Goal: Task Accomplishment & Management: Complete application form

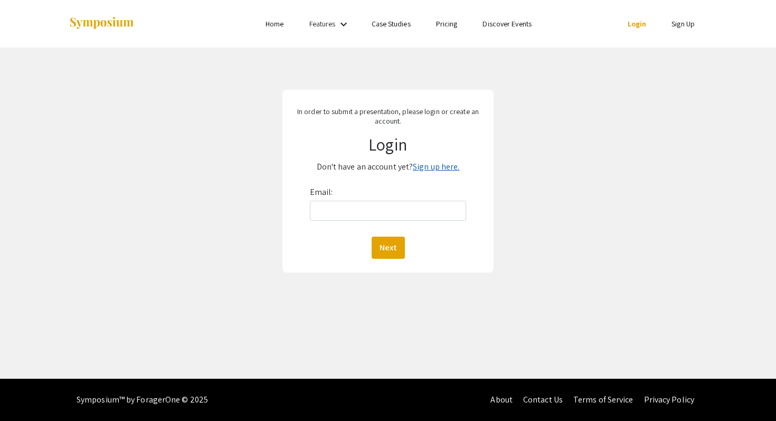
click at [430, 163] on link "Sign up here." at bounding box center [436, 166] width 46 height 11
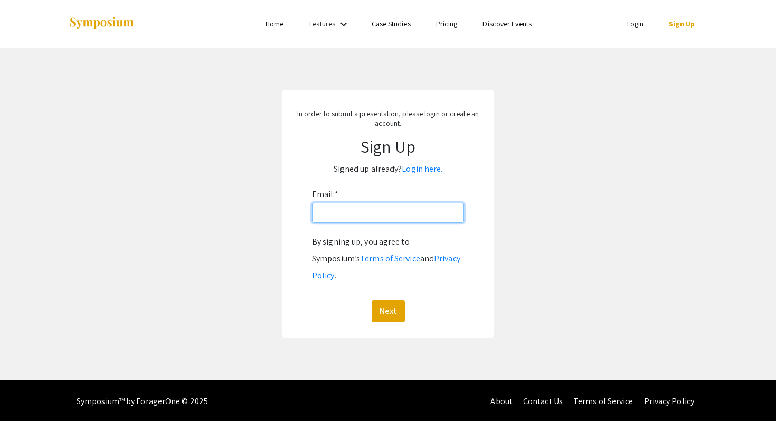
click at [346, 211] on input "Email: *" at bounding box center [388, 213] width 152 height 20
type input "[EMAIL_ADDRESS][DOMAIN_NAME]"
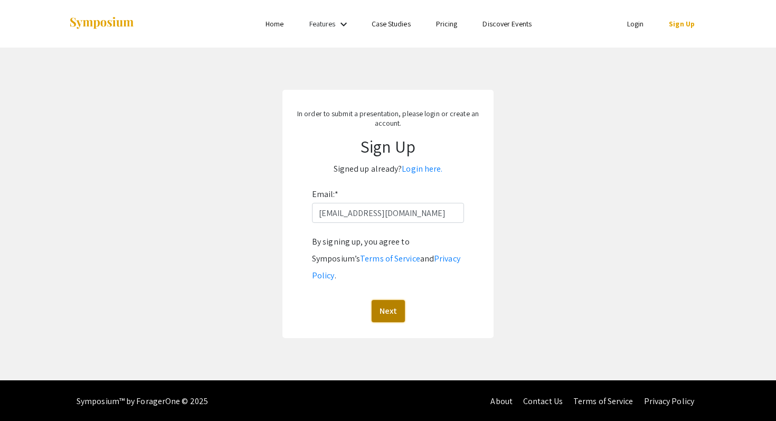
click at [395, 300] on button "Next" at bounding box center [388, 311] width 33 height 22
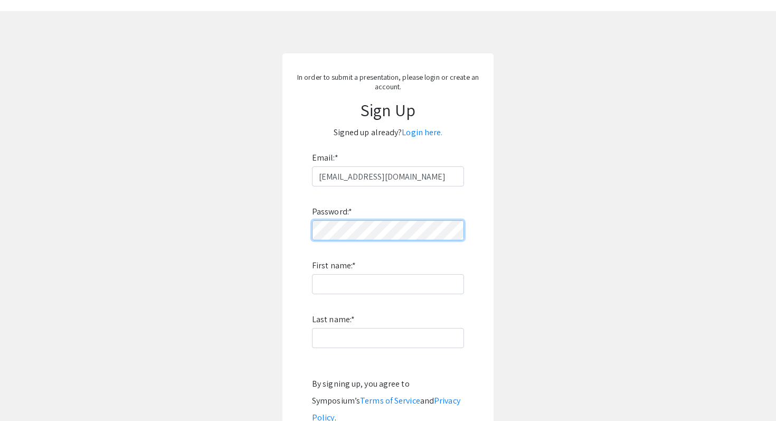
scroll to position [58, 0]
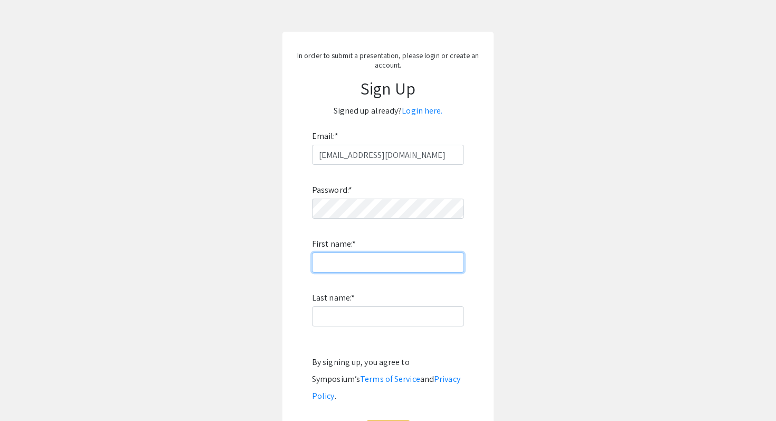
click at [337, 271] on input "First name: *" at bounding box center [388, 262] width 152 height 20
type input "[PERSON_NAME]"
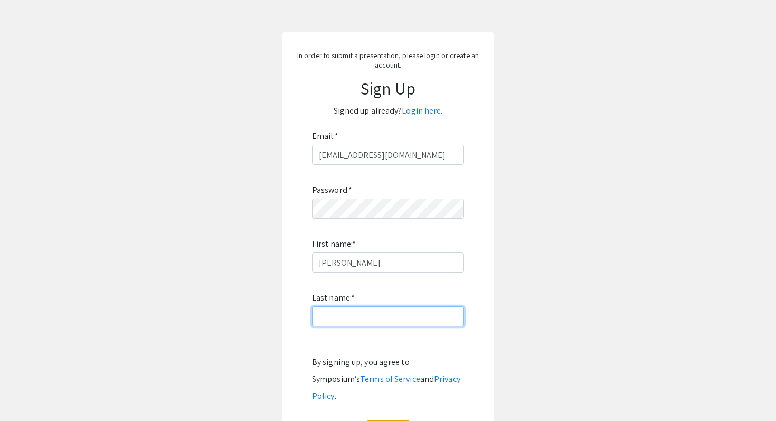
click at [322, 308] on input "Last name: *" at bounding box center [388, 316] width 152 height 20
type input "[PERSON_NAME]"
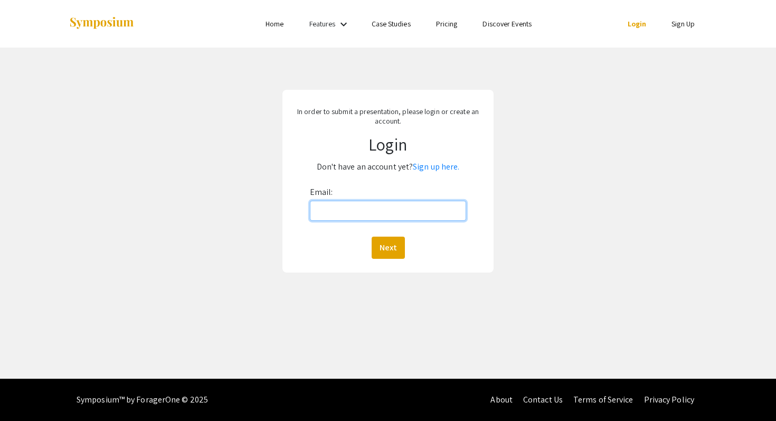
click at [358, 212] on input "Email:" at bounding box center [388, 211] width 157 height 20
type input "[EMAIL_ADDRESS][DOMAIN_NAME]"
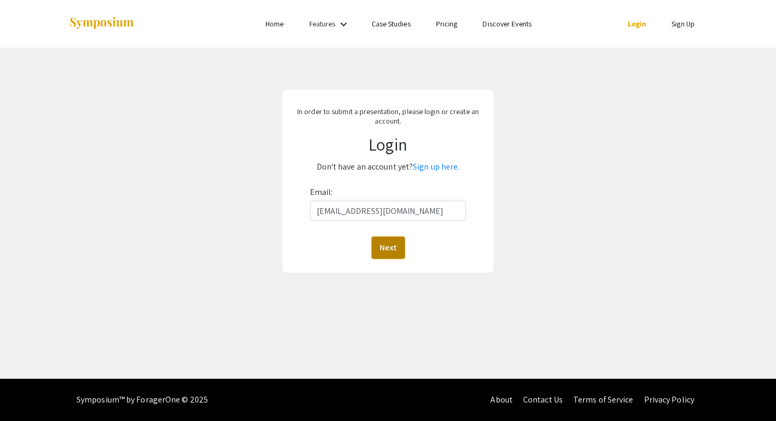
click at [392, 251] on button "Next" at bounding box center [388, 248] width 33 height 22
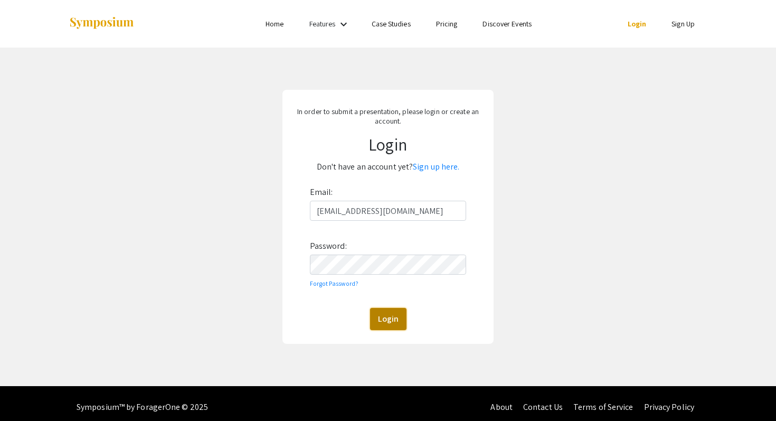
click at [388, 313] on button "Login" at bounding box center [388, 319] width 36 height 22
